Goal: Task Accomplishment & Management: Use online tool/utility

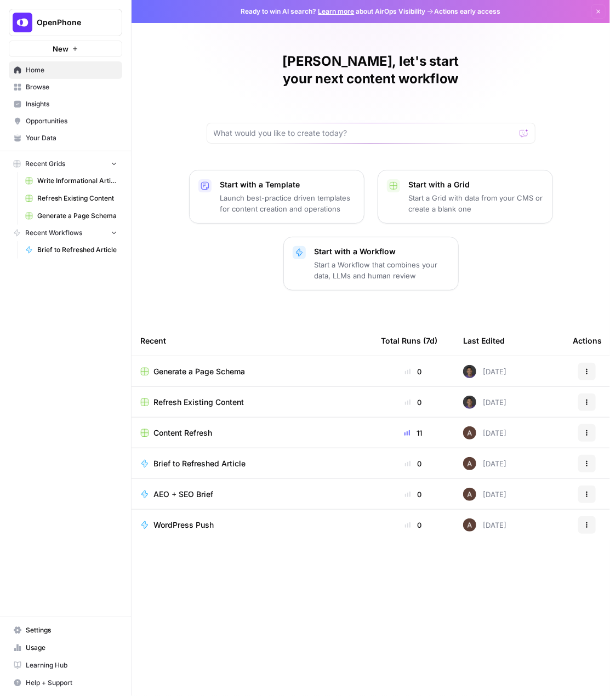
drag, startPoint x: 333, startPoint y: 315, endPoint x: 524, endPoint y: 308, distance: 191.9
drag, startPoint x: 295, startPoint y: 579, endPoint x: 164, endPoint y: 553, distance: 133.5
drag, startPoint x: 159, startPoint y: 561, endPoint x: 339, endPoint y: 586, distance: 180.9
click at [43, 178] on span "Write Informational Article" at bounding box center [77, 181] width 80 height 10
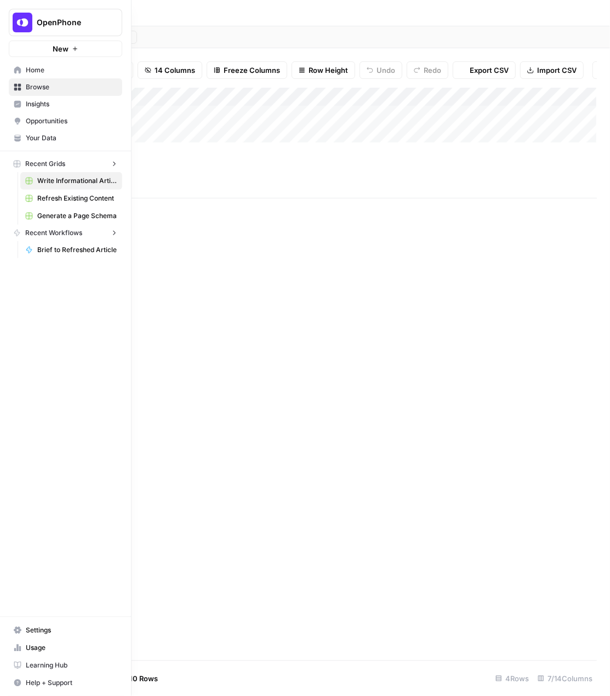
type input "**********"
click at [41, 204] on link "Refresh Existing Content" at bounding box center [71, 199] width 102 height 18
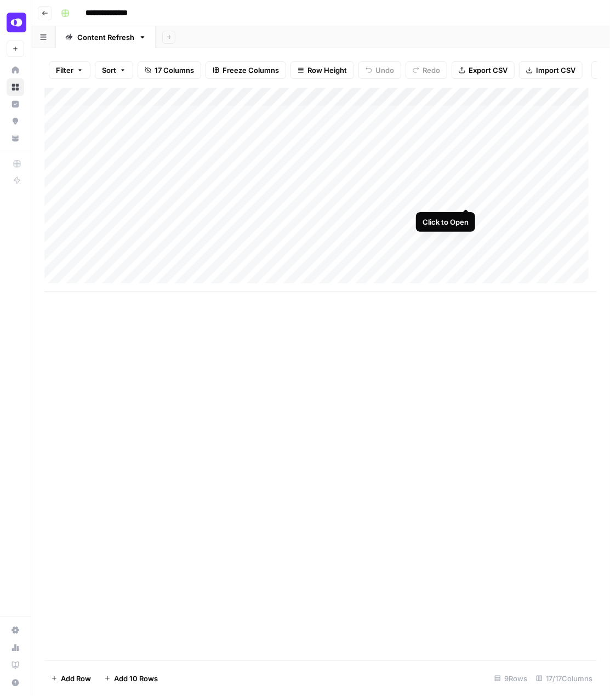
click at [466, 197] on div "Add Column" at bounding box center [320, 190] width 552 height 204
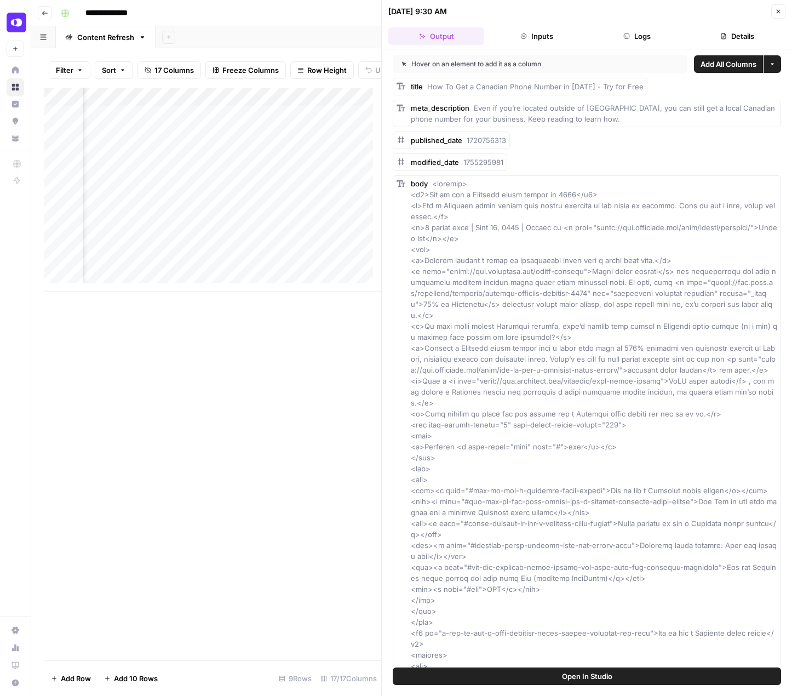
scroll to position [0, 361]
click at [207, 199] on div "Add Column" at bounding box center [212, 190] width 337 height 204
click at [284, 200] on div "Add Column" at bounding box center [212, 190] width 337 height 204
click at [224, 199] on div "Add Column" at bounding box center [212, 190] width 337 height 204
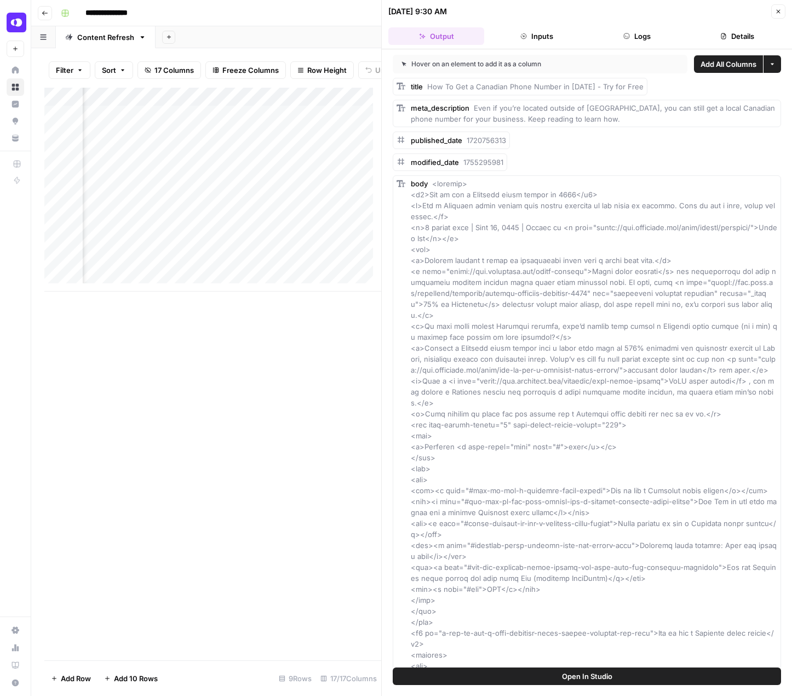
click at [274, 197] on div "Add Column" at bounding box center [212, 190] width 337 height 204
click at [364, 193] on div "Add Column" at bounding box center [212, 190] width 337 height 204
click at [227, 386] on div "Add Column" at bounding box center [212, 374] width 337 height 573
click at [288, 196] on div "Add Column" at bounding box center [212, 190] width 337 height 204
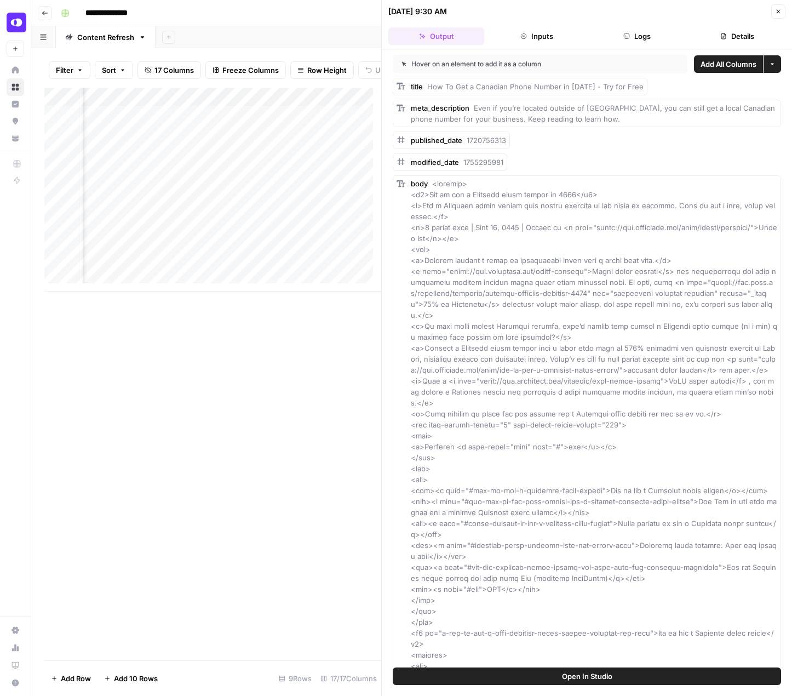
scroll to position [0, 819]
click at [343, 198] on div "Add Column" at bounding box center [212, 190] width 337 height 204
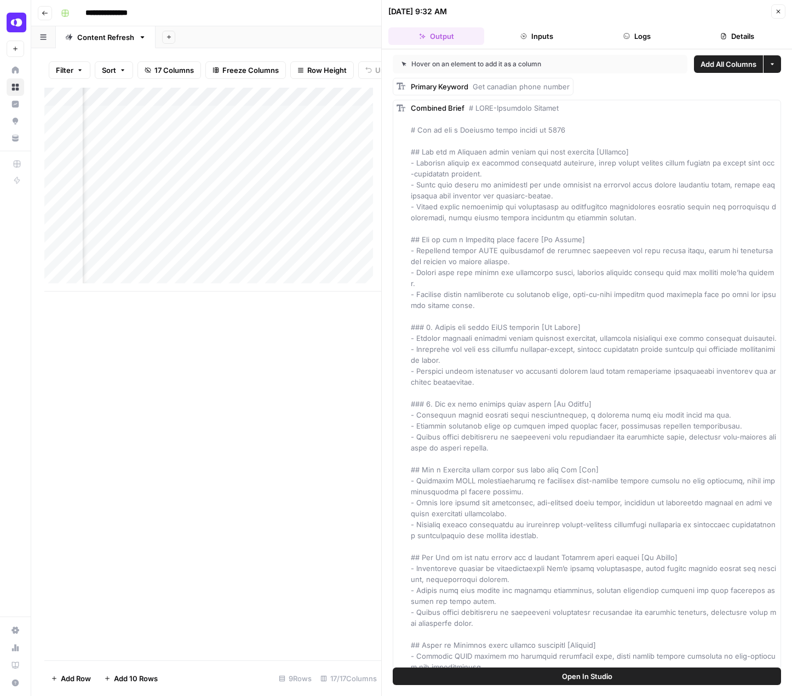
scroll to position [0, 1053]
click at [324, 195] on div "Add Column" at bounding box center [212, 190] width 337 height 204
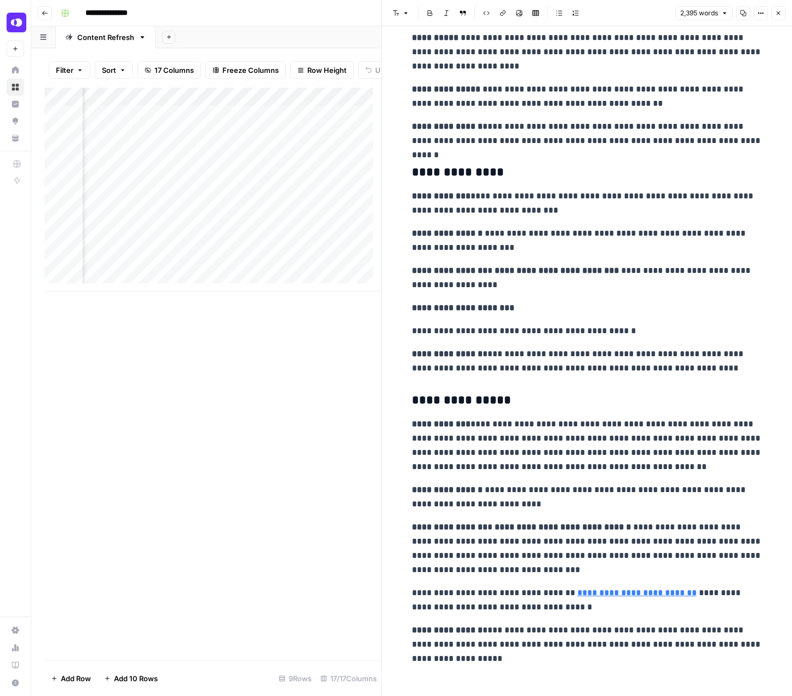
scroll to position [0, 1254]
click at [211, 192] on div "Add Column" at bounding box center [212, 190] width 337 height 204
click at [221, 202] on div "Add Column" at bounding box center [212, 190] width 337 height 204
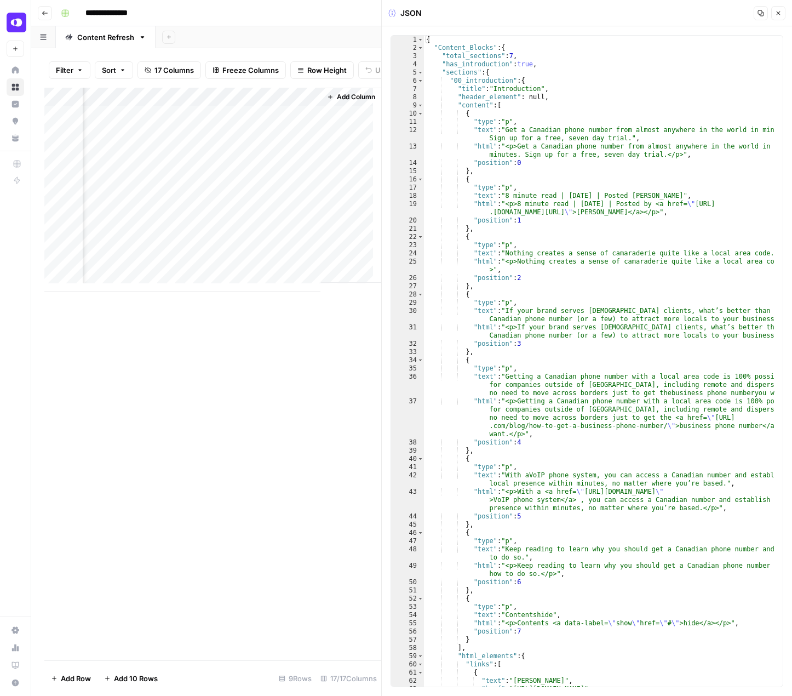
scroll to position [0, 1225]
click at [213, 466] on div "Add Column" at bounding box center [212, 374] width 337 height 573
click at [176, 176] on div "Add Column" at bounding box center [212, 190] width 337 height 204
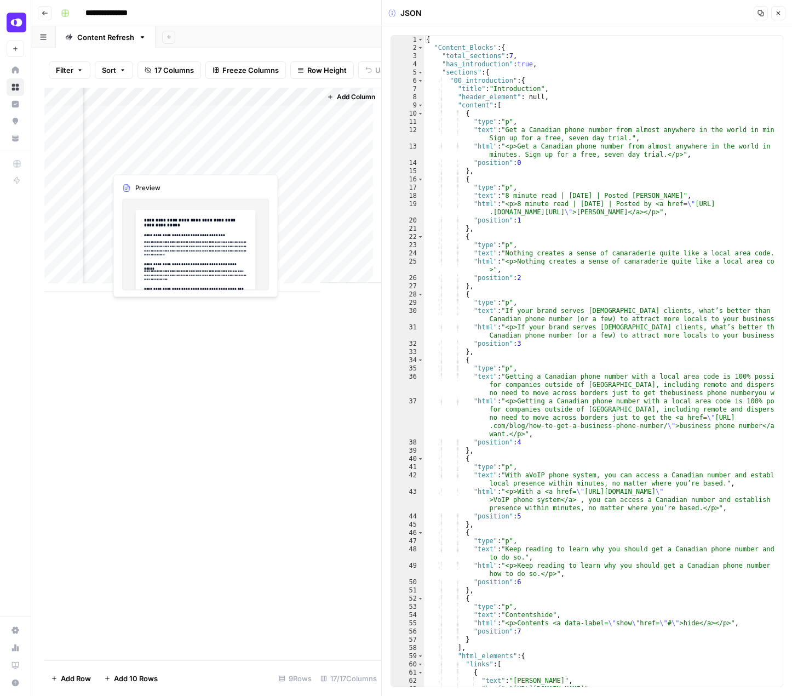
click at [159, 160] on div "Add Column" at bounding box center [212, 190] width 337 height 204
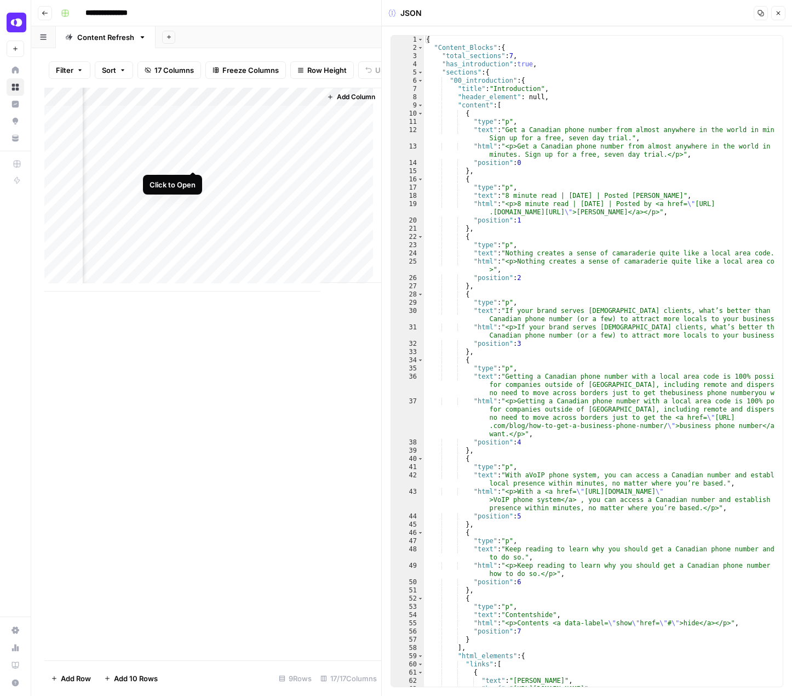
click at [193, 161] on div "Add Column" at bounding box center [212, 190] width 337 height 204
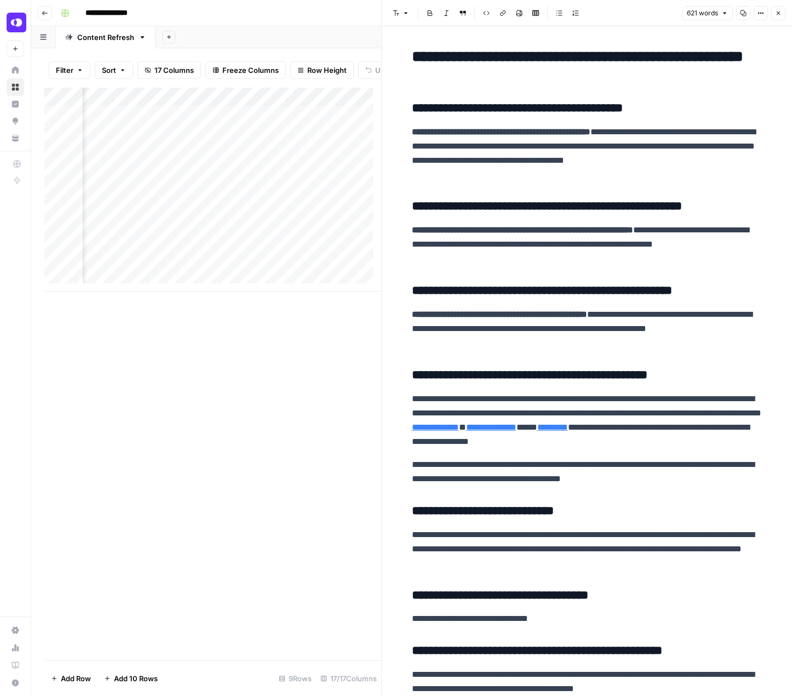
scroll to position [0, 1453]
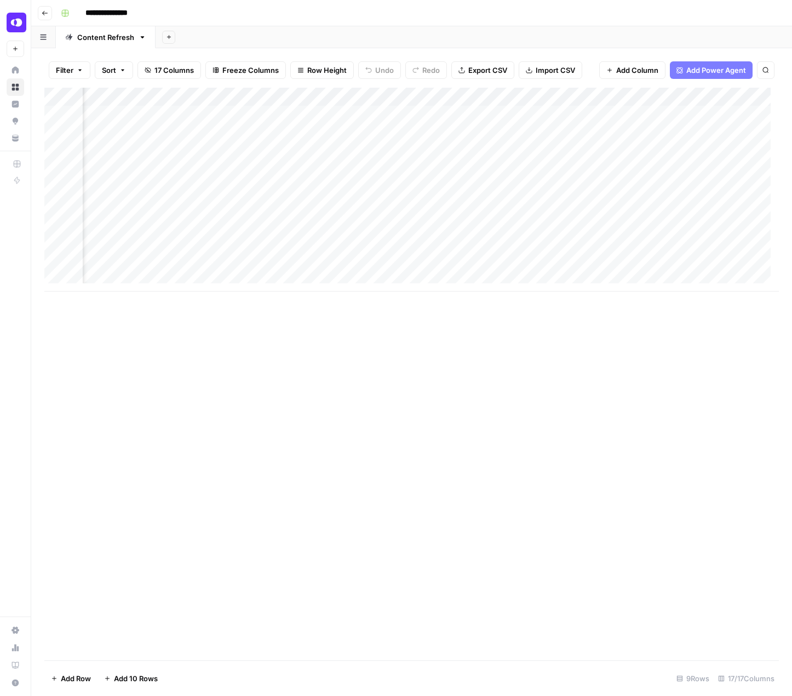
scroll to position [0, 1297]
click at [518, 151] on div "Add Column" at bounding box center [411, 190] width 735 height 204
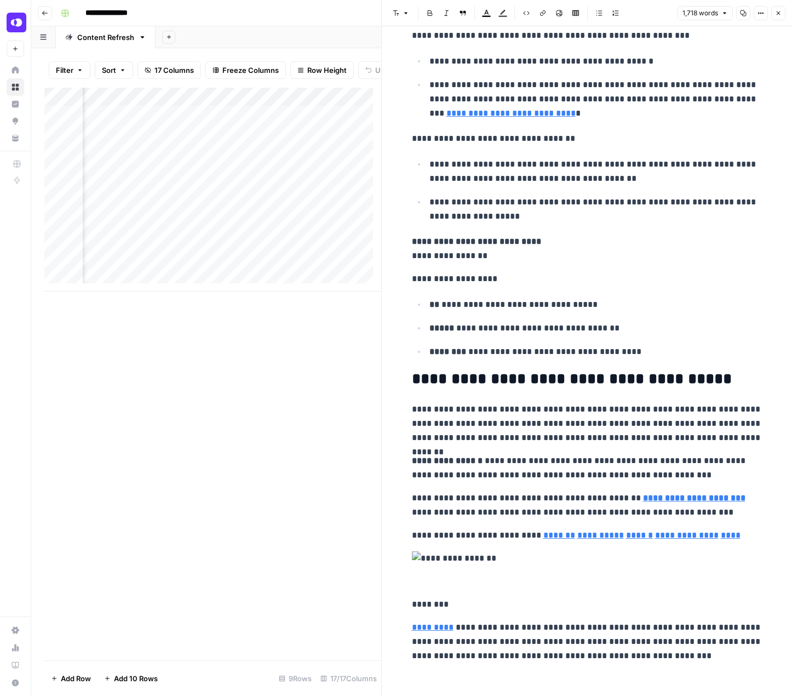
scroll to position [0, 1598]
click at [189, 117] on div "Add Column" at bounding box center [212, 190] width 337 height 204
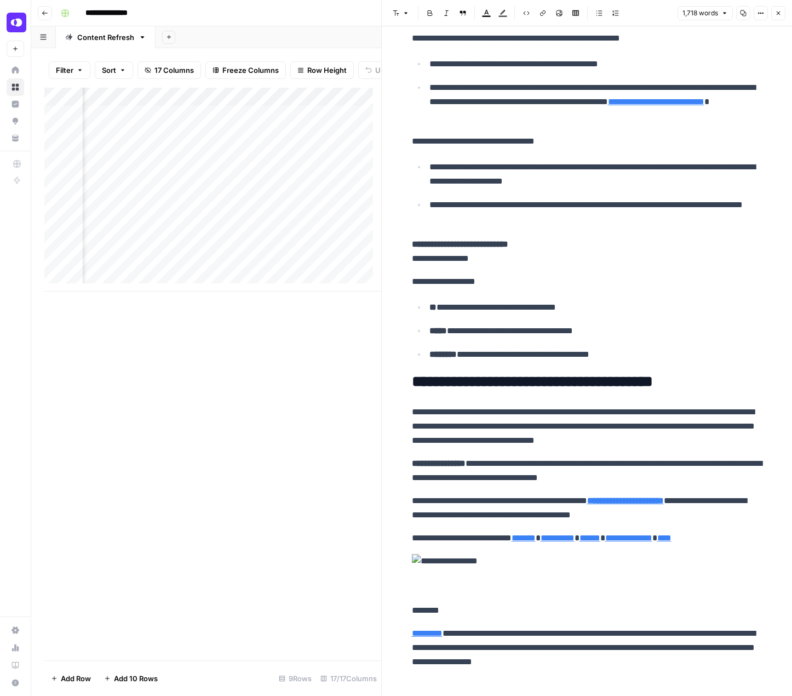
scroll to position [3188, 0]
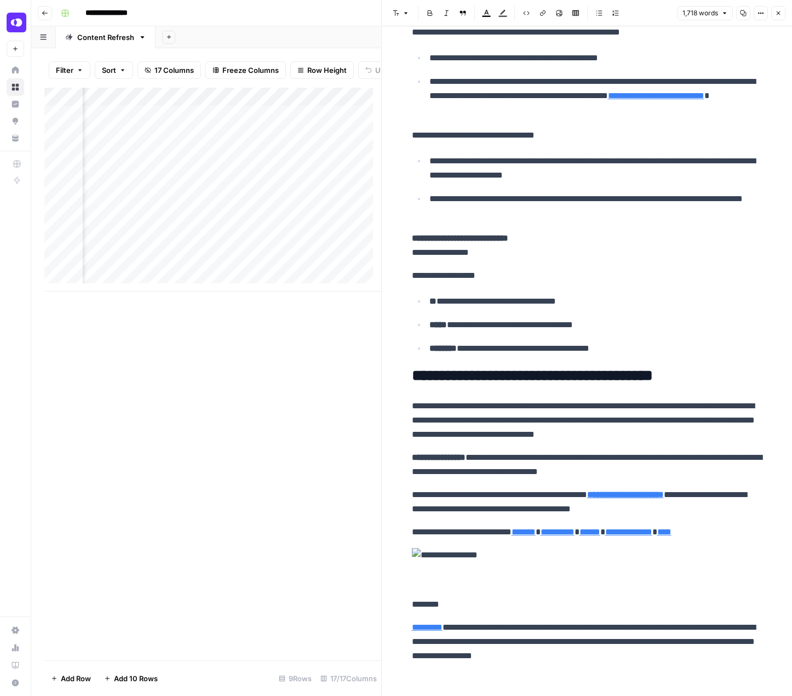
type input "%22https://www.perplexity.ai/search/new?q=Provide+a+summary+of+the+content+at+%…"
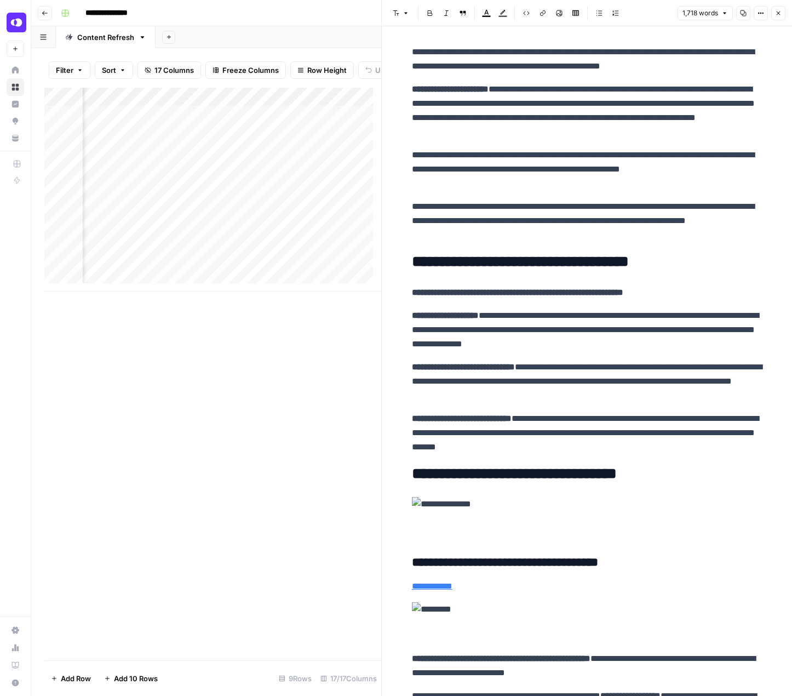
scroll to position [0, 0]
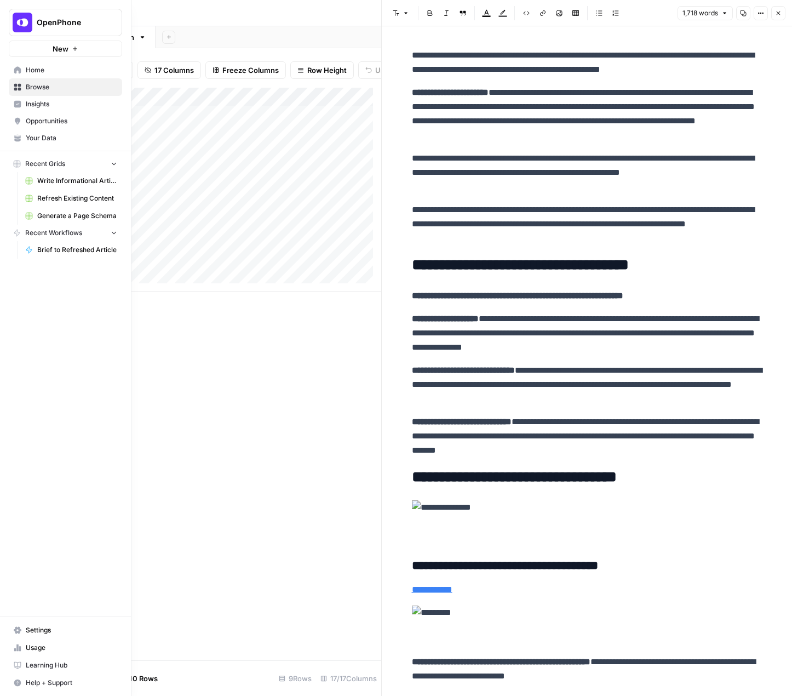
click at [49, 136] on span "Your Data" at bounding box center [72, 138] width 92 height 10
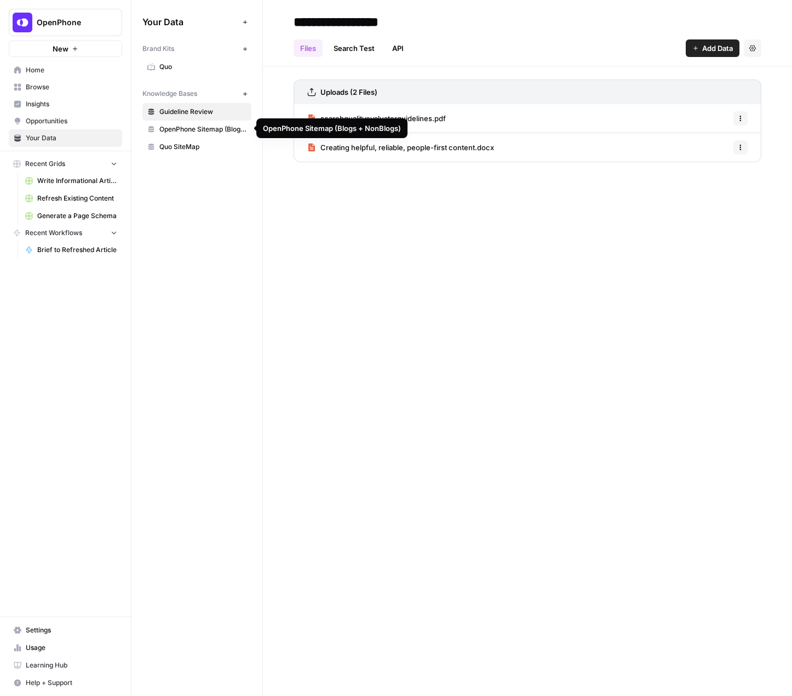
click at [197, 125] on span "OpenPhone Sitemap (Blogs + NonBlogs)" at bounding box center [202, 129] width 87 height 10
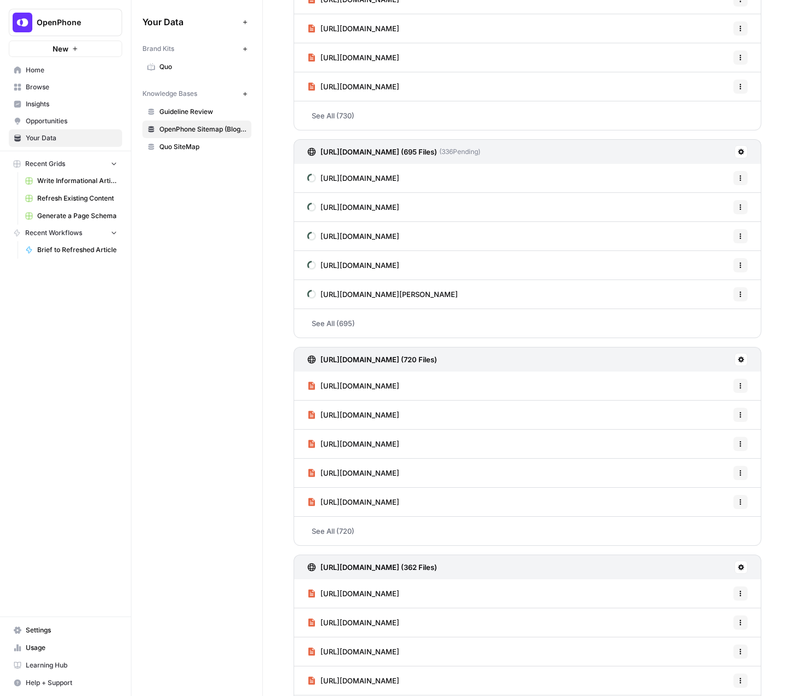
scroll to position [621, 0]
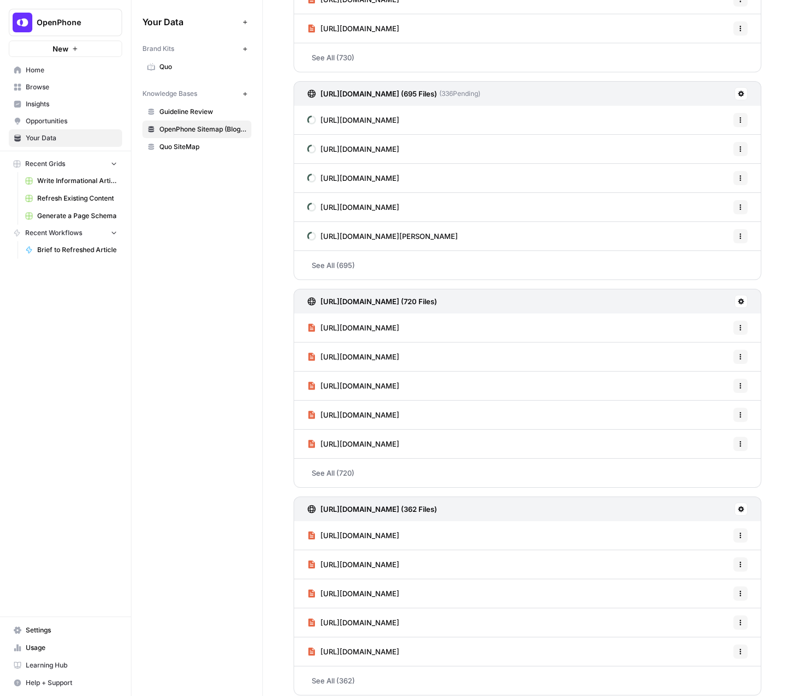
click at [195, 143] on span "Quo SiteMap" at bounding box center [202, 147] width 87 height 10
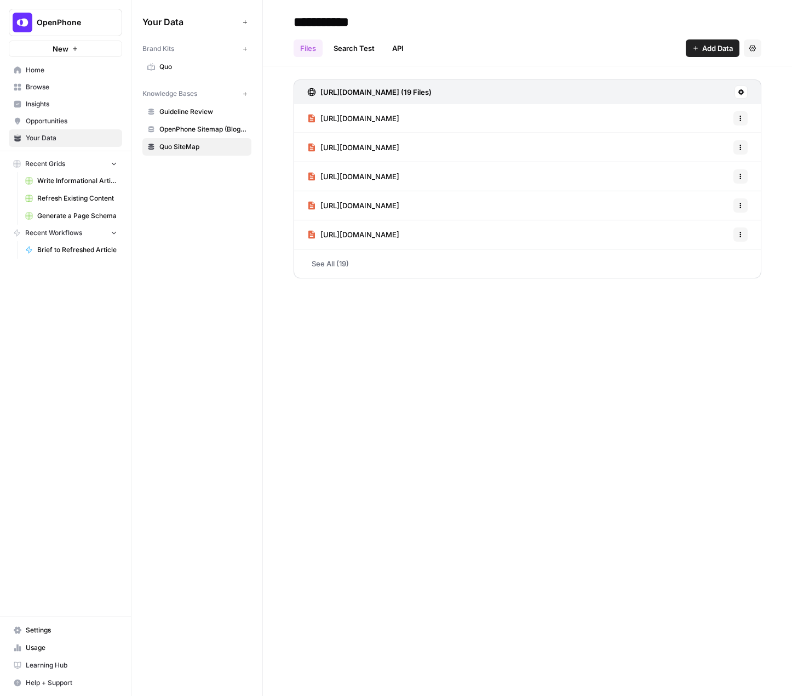
click at [187, 66] on span "Quo" at bounding box center [202, 67] width 87 height 10
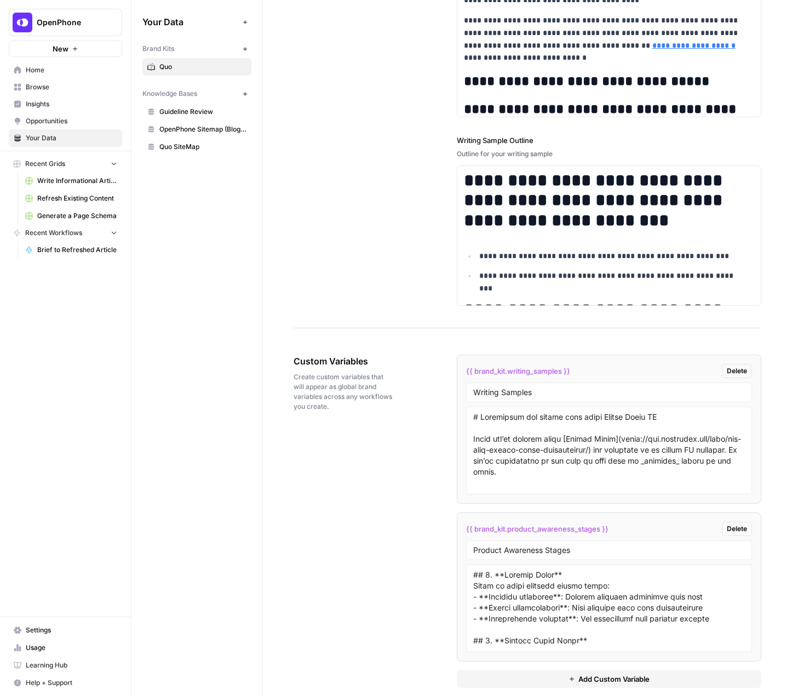
scroll to position [1706, 0]
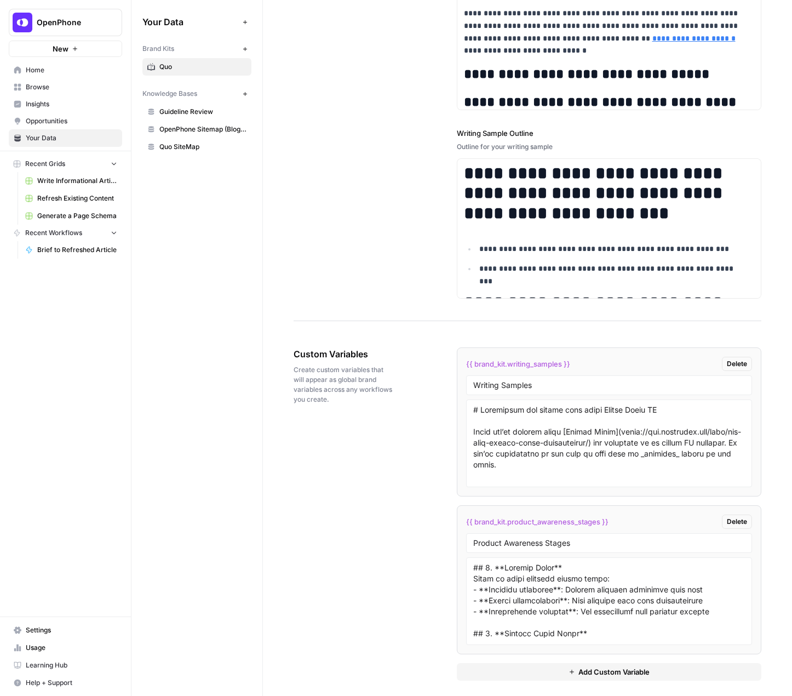
click at [307, 570] on div "Custom Variables Create custom variables that will appear as global brand varia…" at bounding box center [528, 513] width 468 height 377
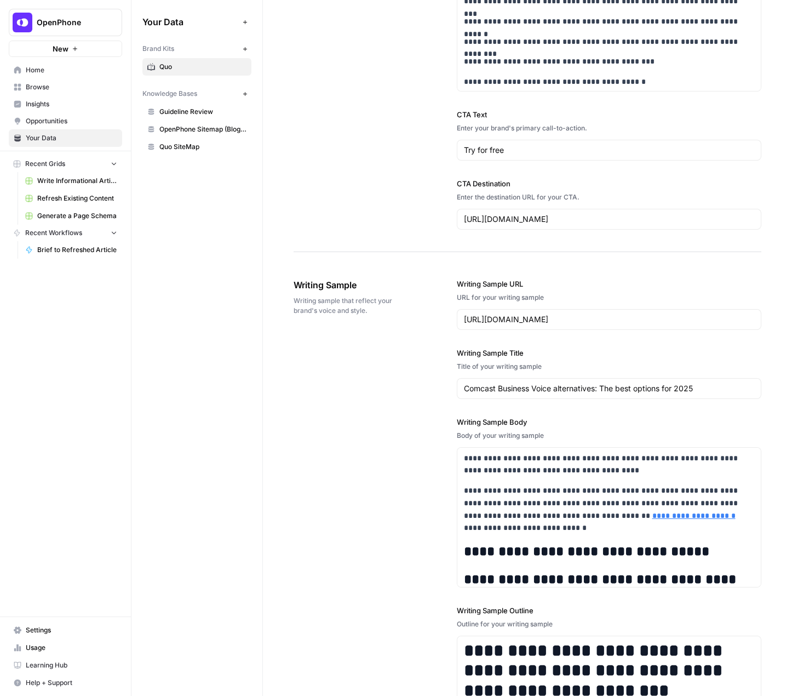
scroll to position [1260, 0]
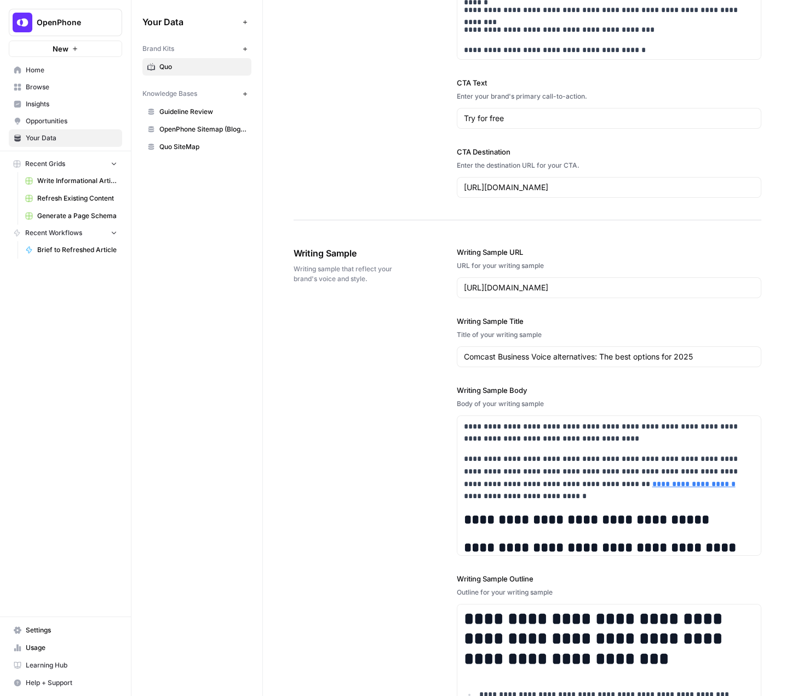
click at [66, 179] on span "Write Informational Article" at bounding box center [77, 181] width 80 height 10
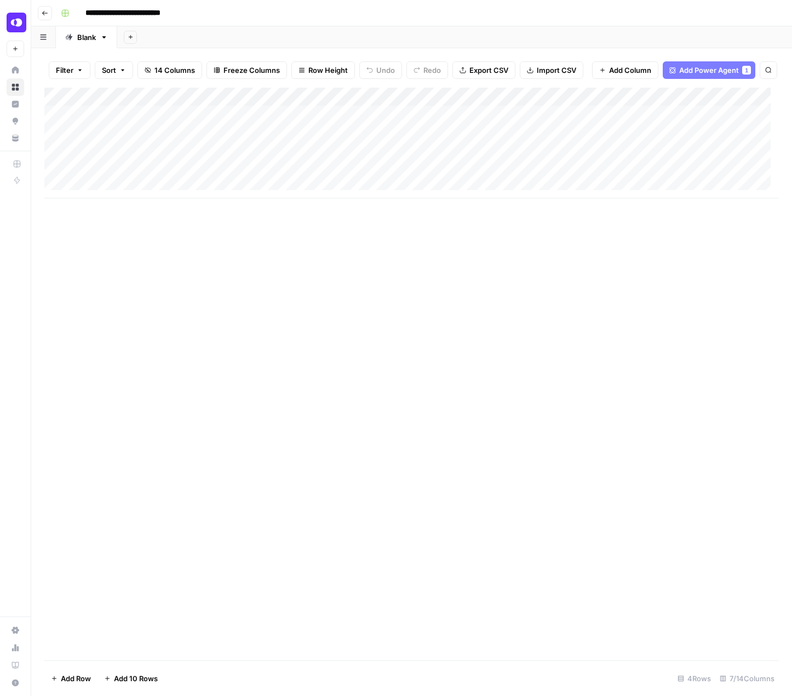
drag, startPoint x: 135, startPoint y: 198, endPoint x: 50, endPoint y: 199, distance: 84.9
click at [49, 199] on div "Add Column" at bounding box center [411, 374] width 735 height 573
click at [561, 620] on div "Add Column" at bounding box center [411, 374] width 735 height 573
